Goal: Task Accomplishment & Management: Use online tool/utility

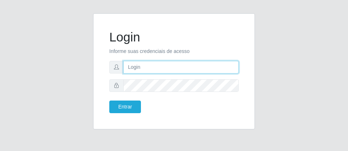
click at [151, 64] on input "text" at bounding box center [180, 67] width 115 height 13
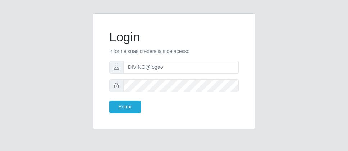
click at [341, 66] on div "Login Informe suas credenciais de acesso DIVINO@fogao Entrar" at bounding box center [174, 75] width 348 height 151
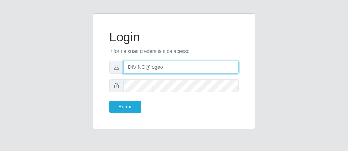
click at [179, 71] on input "DIVINO@fogao" at bounding box center [180, 67] width 115 height 13
type input "D"
click at [179, 71] on input "text" at bounding box center [180, 67] width 115 height 13
type input "[PERSON_NAME]"
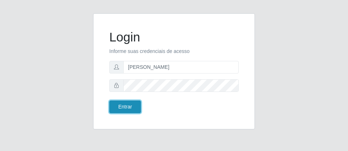
click at [126, 101] on button "Entrar" at bounding box center [125, 106] width 32 height 13
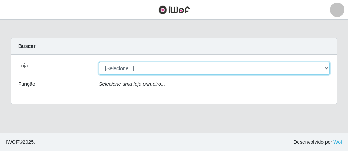
click at [328, 67] on select "[Selecione...] Divino Fogão - [GEOGRAPHIC_DATA]" at bounding box center [214, 68] width 231 height 13
click at [322, 69] on select "[Selecione...] Divino Fogão - [GEOGRAPHIC_DATA]" at bounding box center [214, 68] width 231 height 13
click at [327, 68] on select "[Selecione...] Divino Fogão - [GEOGRAPHIC_DATA]" at bounding box center [214, 68] width 231 height 13
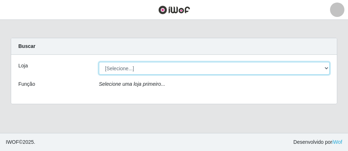
select select "499"
click at [99, 62] on select "[Selecione...] Divino Fogão - [GEOGRAPHIC_DATA]" at bounding box center [214, 68] width 231 height 13
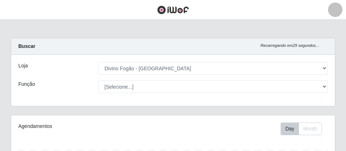
scroll to position [149, 324]
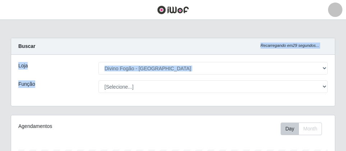
drag, startPoint x: 341, startPoint y: 27, endPoint x: 339, endPoint y: 78, distance: 50.7
click at [336, 105] on div "Carregando... Buscar Recarregando em 28 segundos... Loja [Selecione...] Divino …" at bounding box center [173, 76] width 336 height 77
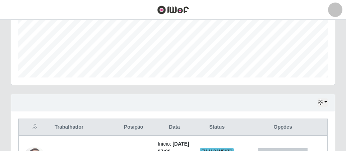
scroll to position [324, 0]
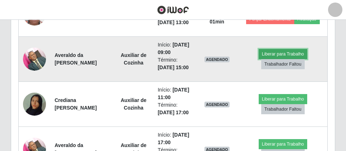
click at [272, 59] on button "Liberar para Trabalho" at bounding box center [283, 54] width 49 height 10
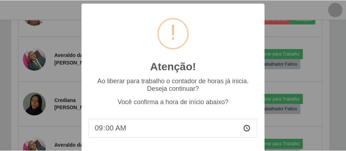
scroll to position [37, 0]
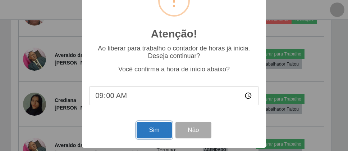
click at [150, 130] on button "Sim" at bounding box center [154, 130] width 35 height 17
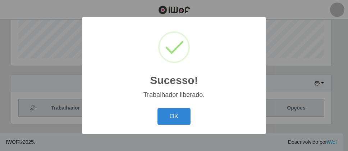
scroll to position [149, 320]
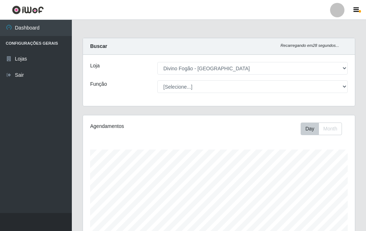
select select "499"
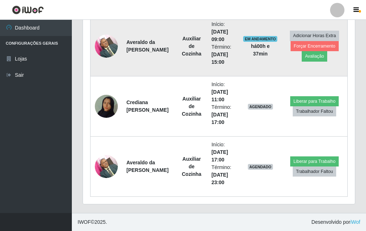
scroll to position [287, 0]
